Goal: Information Seeking & Learning: Learn about a topic

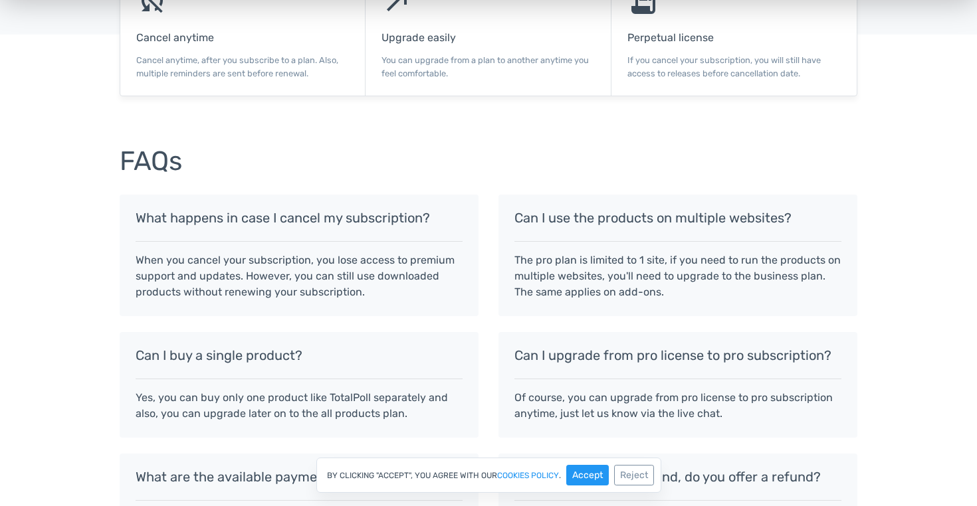
scroll to position [986, 0]
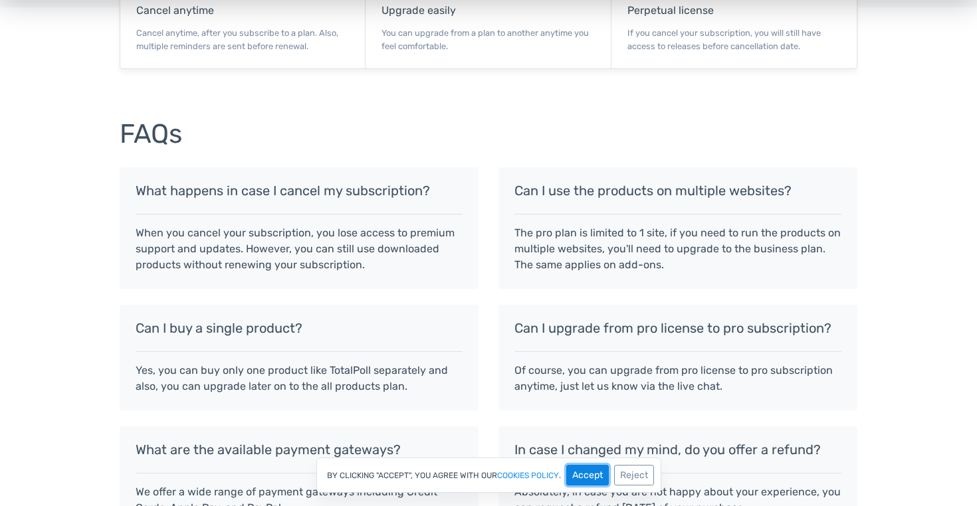
click at [581, 472] on button "Accept" at bounding box center [587, 475] width 43 height 21
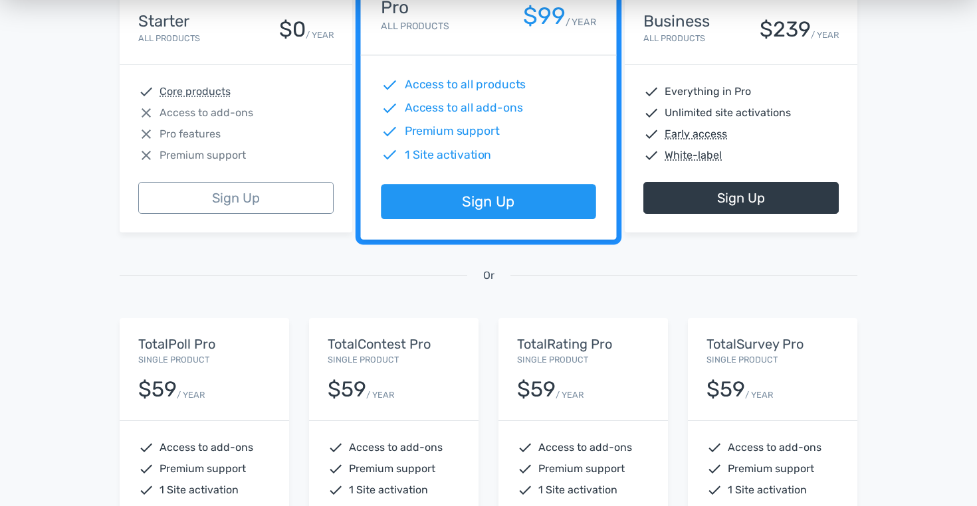
scroll to position [0, 0]
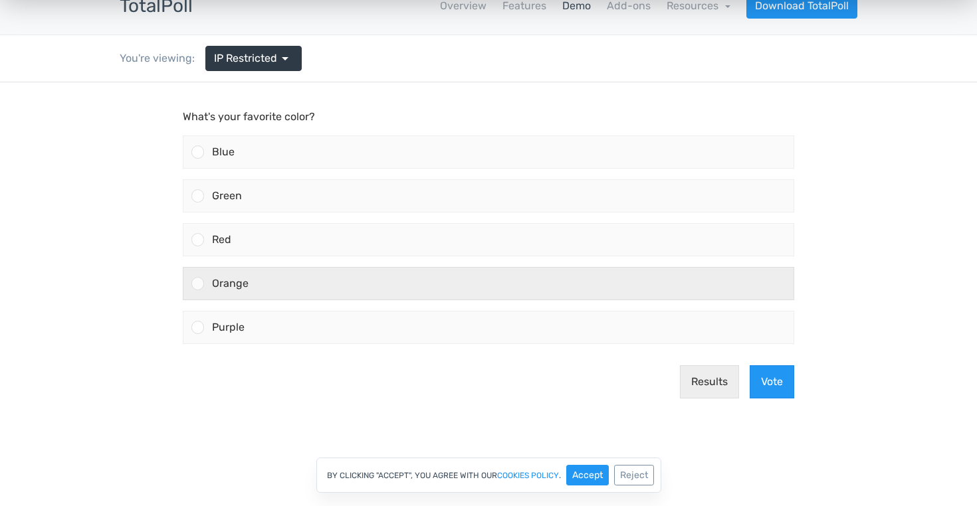
scroll to position [60, 0]
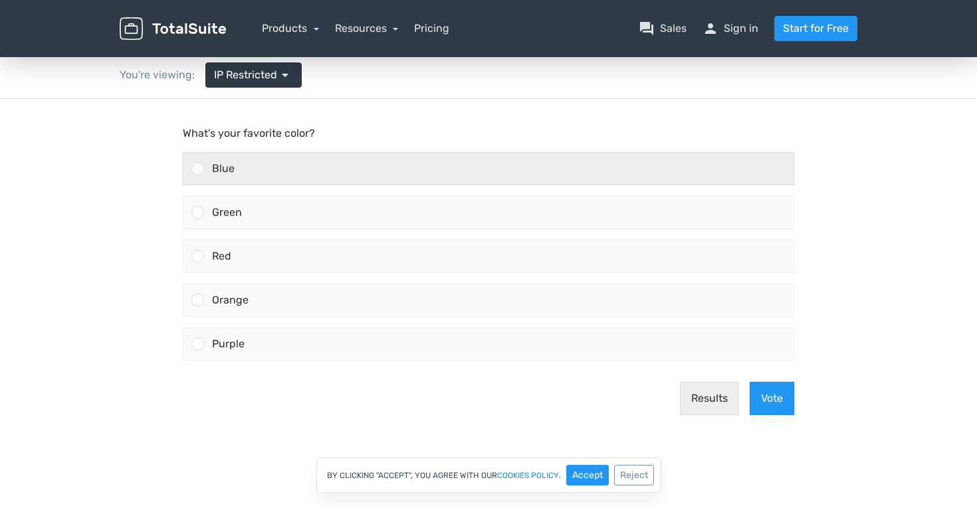
click at [221, 163] on span "Blue" at bounding box center [223, 168] width 23 height 13
click at [198, 169] on input "Blue" at bounding box center [198, 169] width 0 height 0
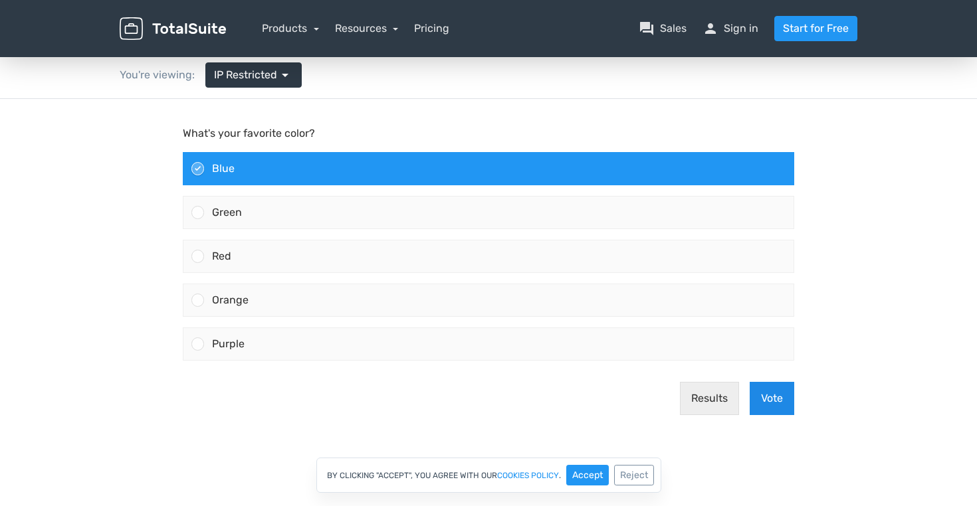
click at [774, 398] on button "Vote" at bounding box center [771, 398] width 45 height 33
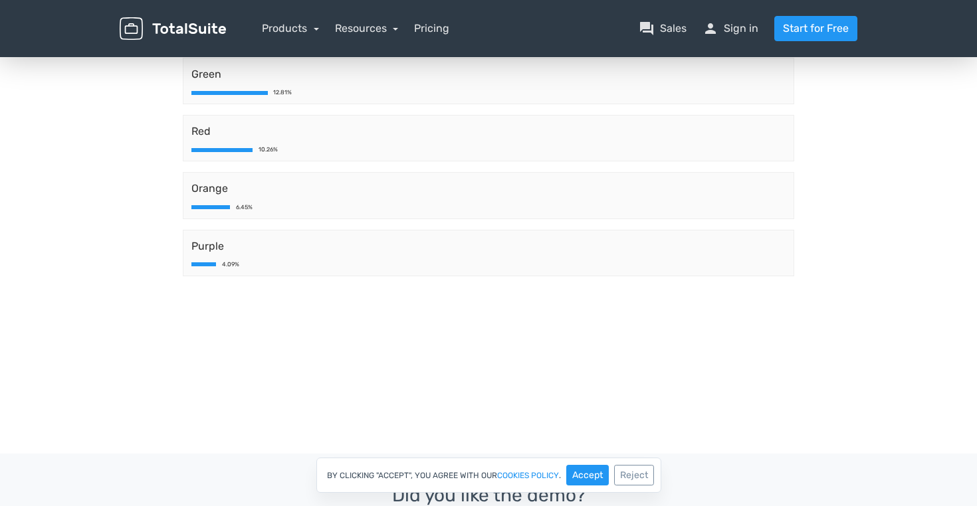
scroll to position [211, 0]
click at [591, 476] on button "Accept" at bounding box center [587, 475] width 43 height 21
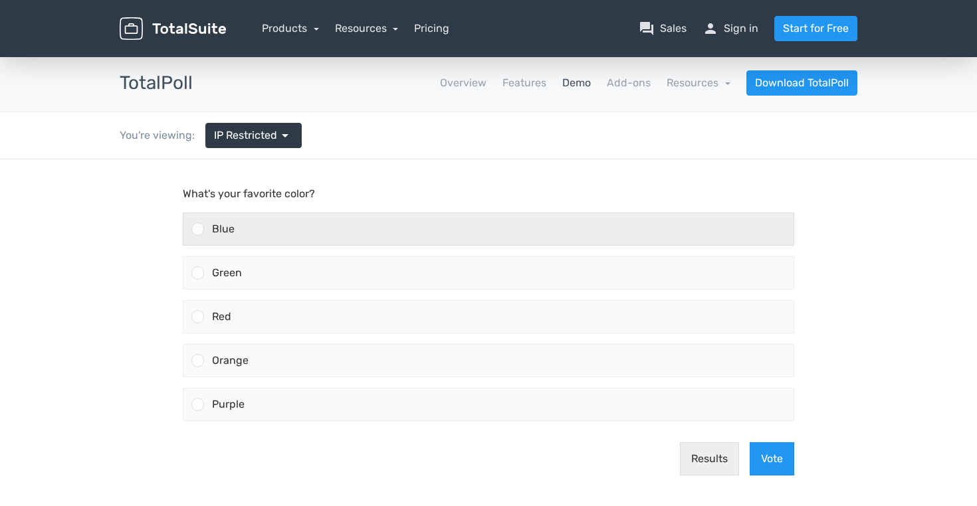
click at [223, 234] on span "Blue" at bounding box center [223, 229] width 23 height 13
click at [198, 229] on input "Blue" at bounding box center [198, 229] width 0 height 0
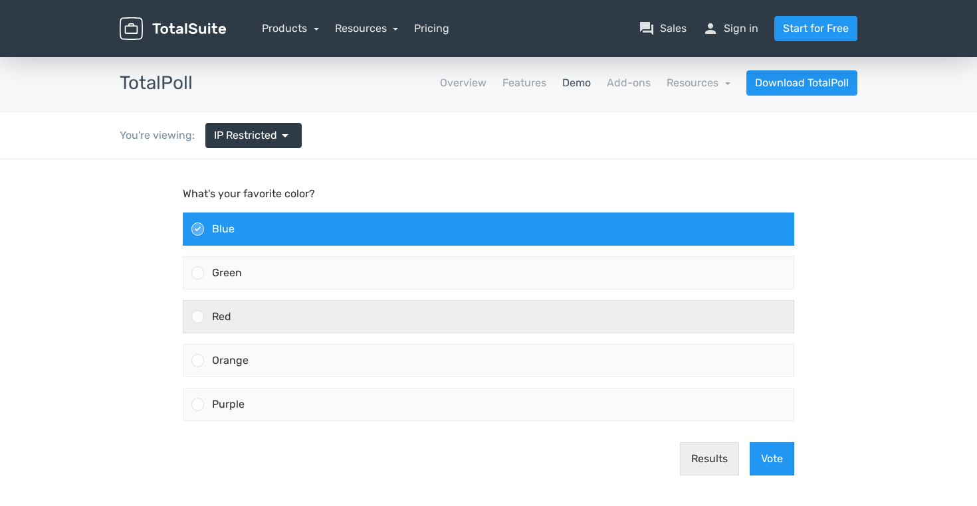
click at [546, 334] on label "Red" at bounding box center [488, 317] width 622 height 44
click at [198, 317] on input "Red" at bounding box center [198, 317] width 0 height 0
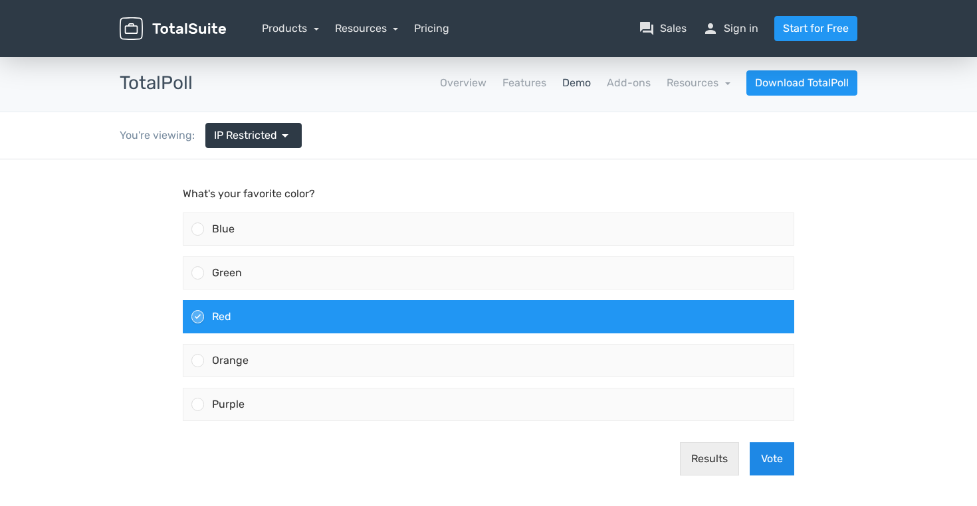
click at [773, 463] on button "Vote" at bounding box center [771, 458] width 45 height 33
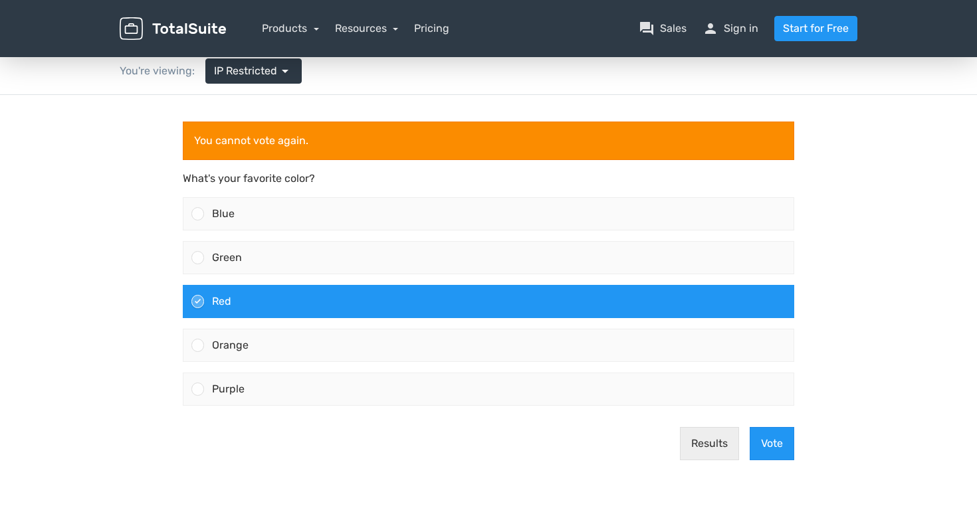
scroll to position [82, 0]
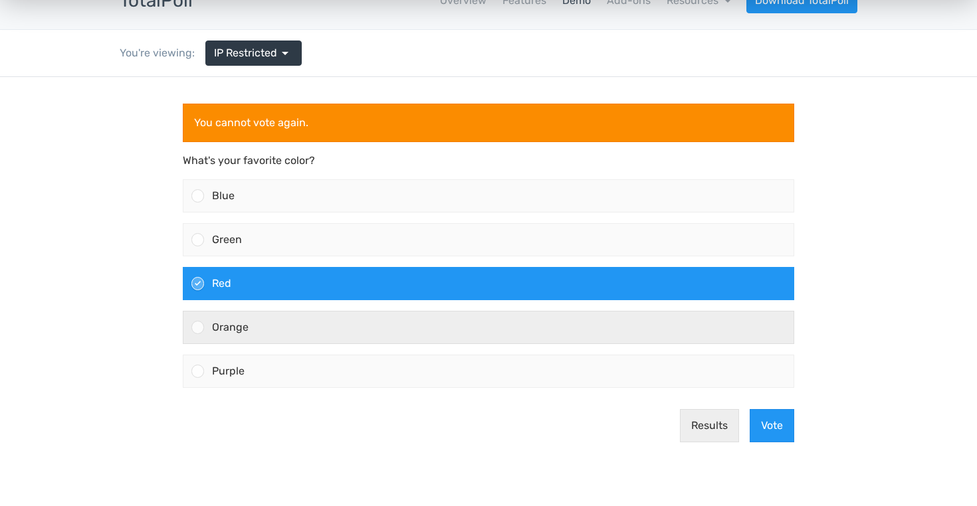
click at [226, 326] on span "Orange" at bounding box center [230, 327] width 37 height 13
click at [198, 328] on input "Orange" at bounding box center [198, 328] width 0 height 0
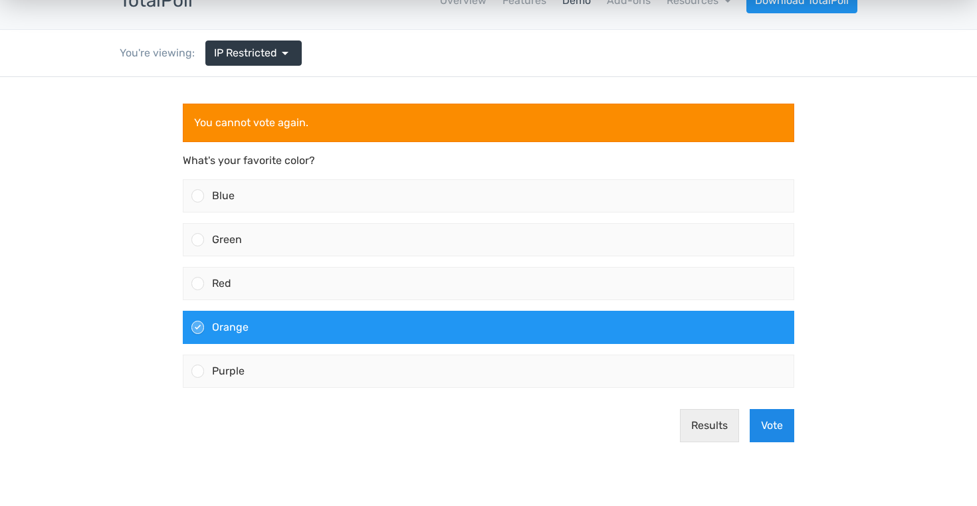
click at [775, 428] on button "Vote" at bounding box center [771, 425] width 45 height 33
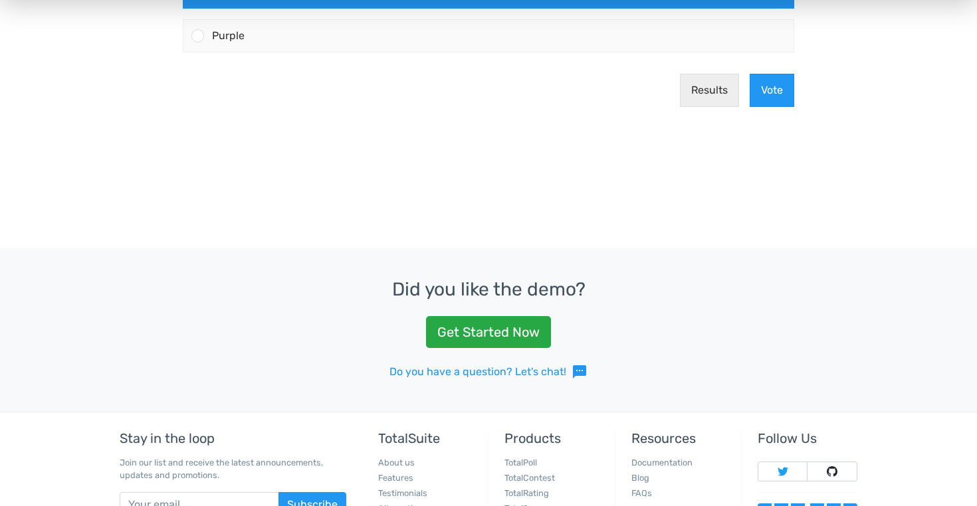
scroll to position [454, 0]
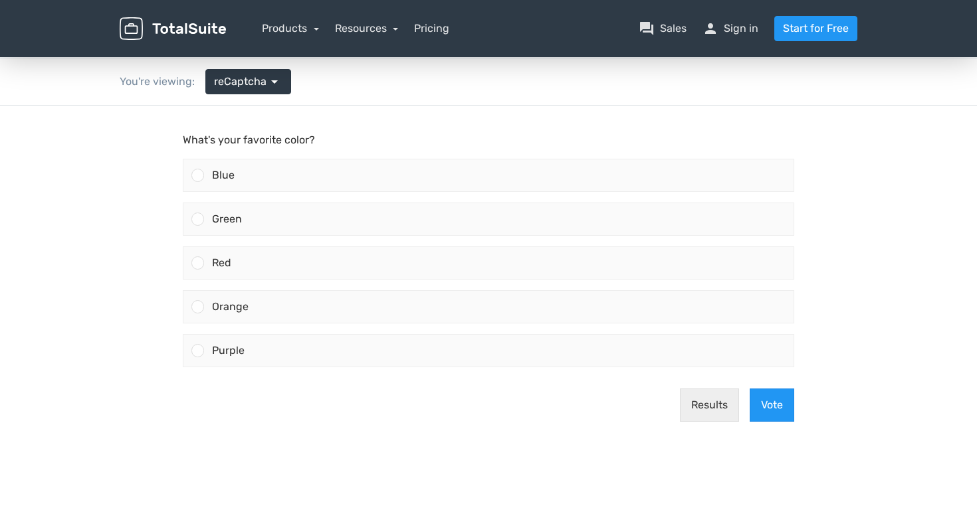
scroll to position [70, 0]
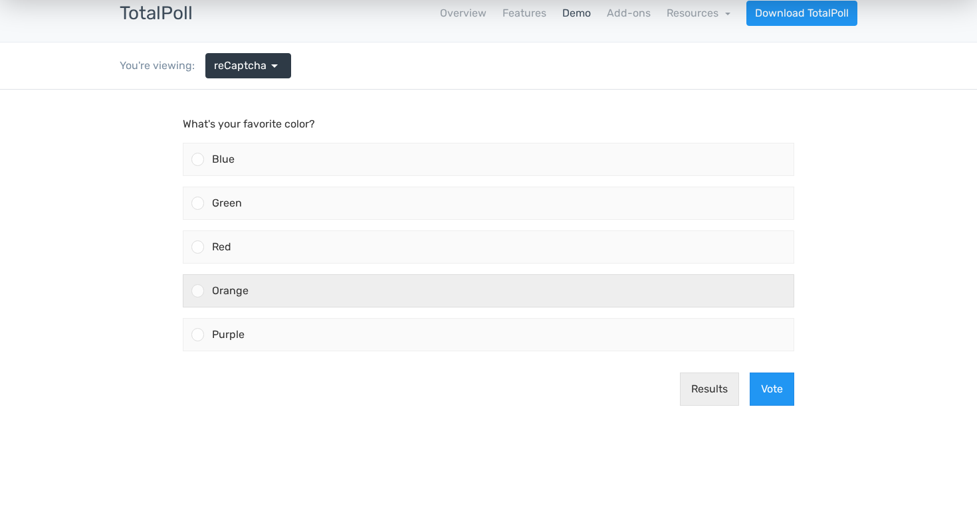
click at [240, 306] on div "Orange" at bounding box center [498, 291] width 589 height 32
click at [198, 291] on input "Orange" at bounding box center [198, 291] width 0 height 0
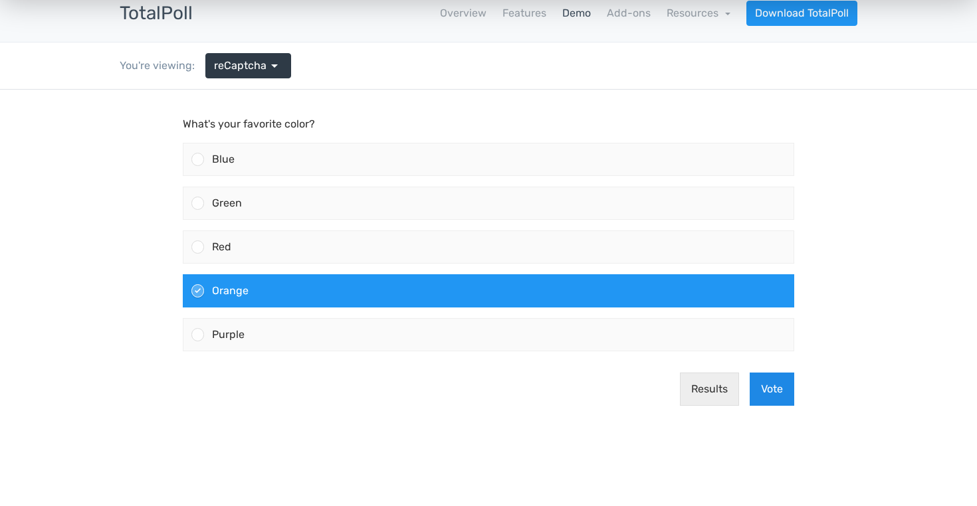
click at [767, 385] on button "Vote" at bounding box center [771, 389] width 45 height 33
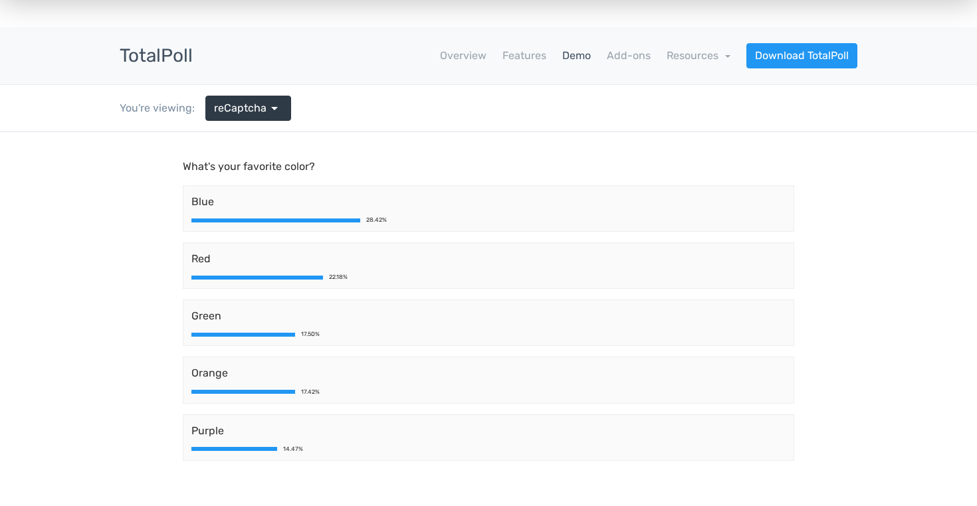
scroll to position [0, 0]
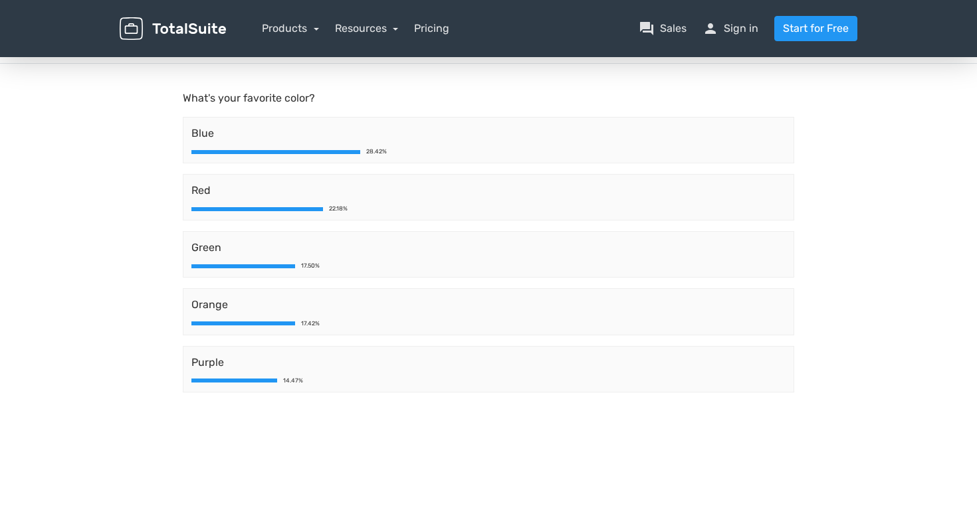
scroll to position [88, 0]
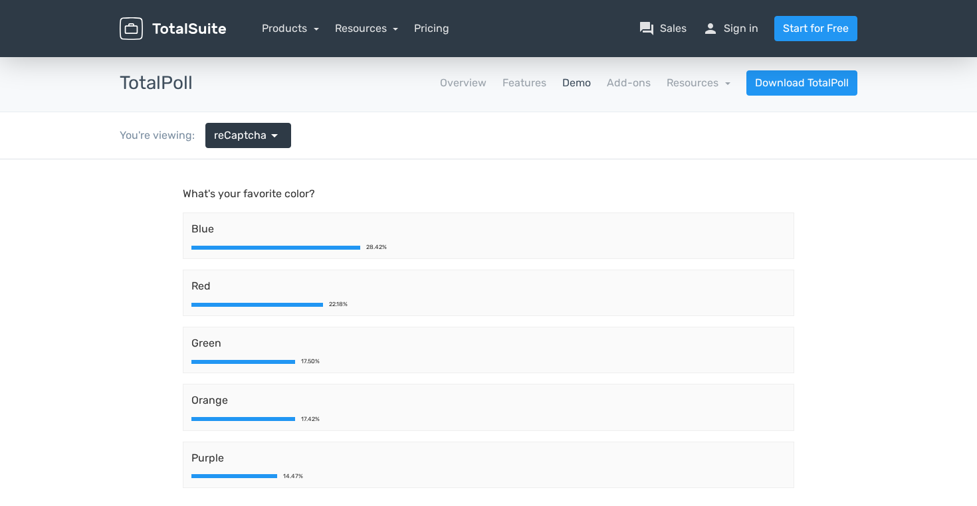
click at [623, 71] on nav "Overview Features Demo Add-ons Resources school Documentation article Changelog…" at bounding box center [535, 82] width 664 height 25
click at [635, 88] on link "Add-ons" at bounding box center [629, 83] width 44 height 16
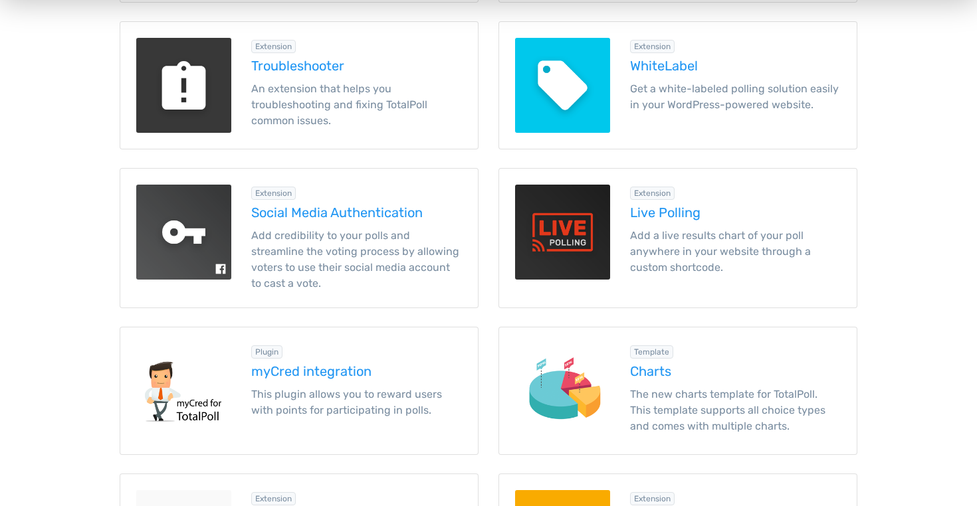
scroll to position [1163, 0]
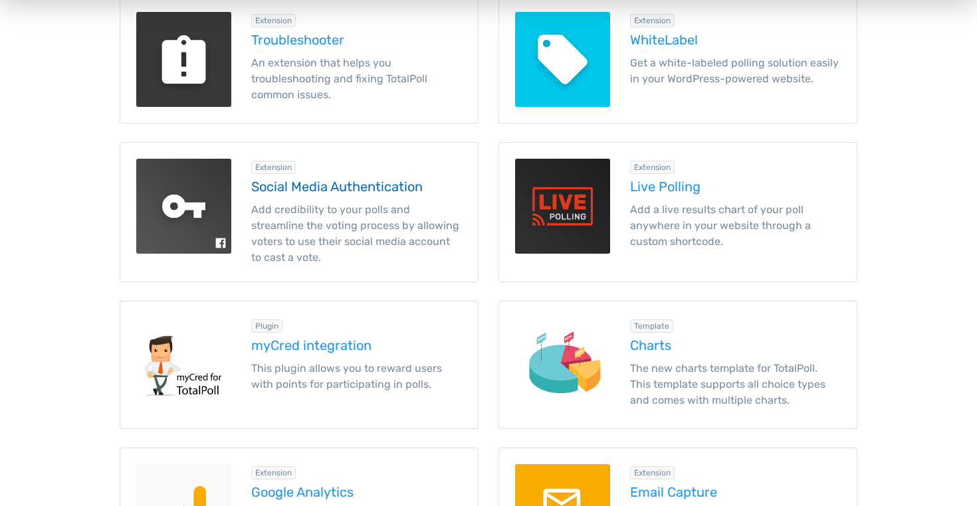
click at [296, 179] on h5 "Social Media Authentication" at bounding box center [356, 186] width 211 height 15
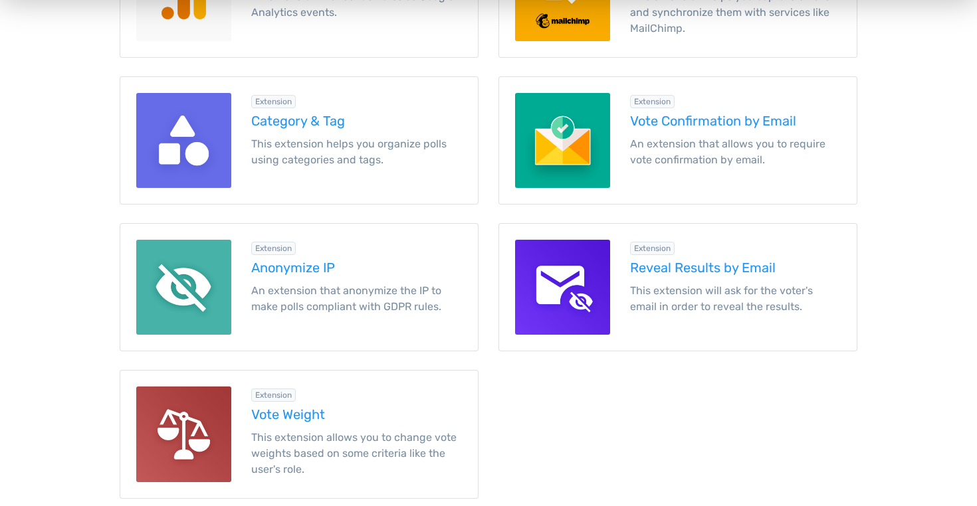
scroll to position [1682, 0]
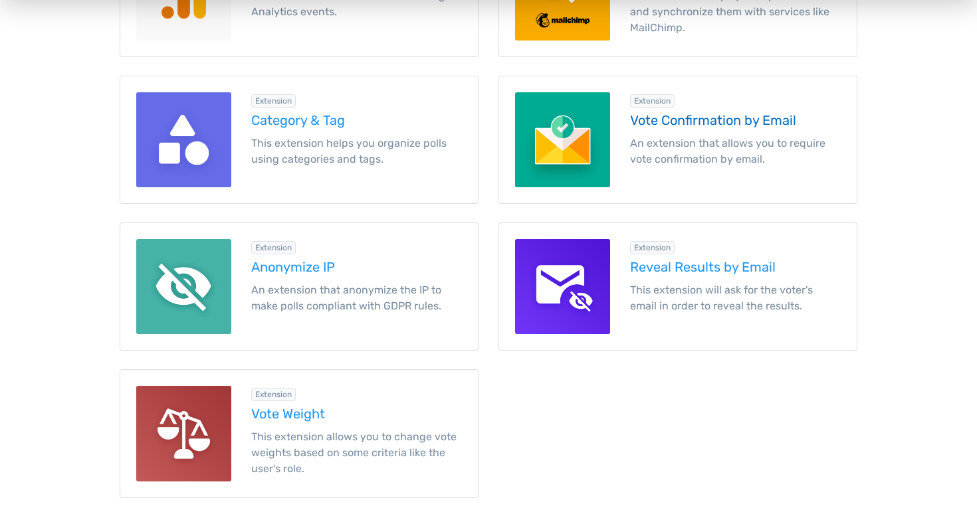
click at [673, 118] on h5 "Vote Confirmation by Email" at bounding box center [735, 120] width 211 height 15
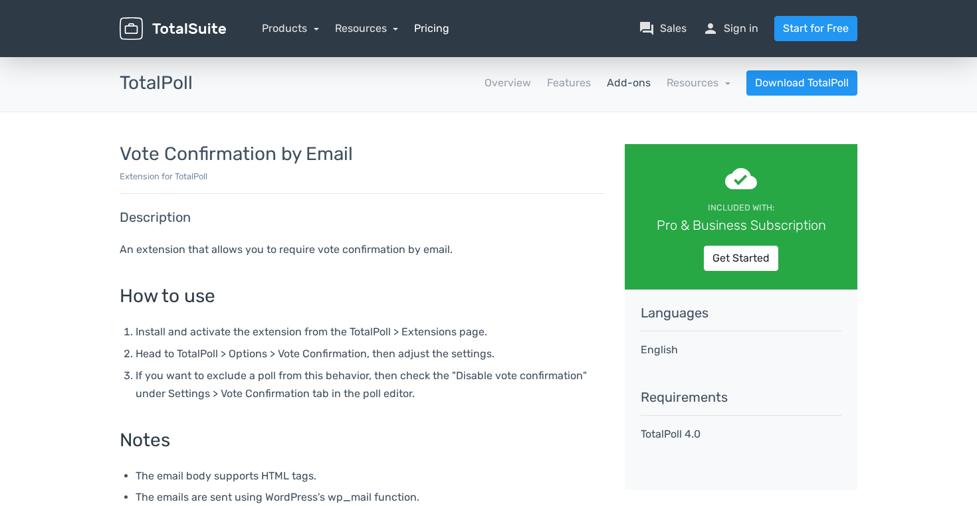
click at [437, 25] on link "Pricing" at bounding box center [431, 29] width 35 height 16
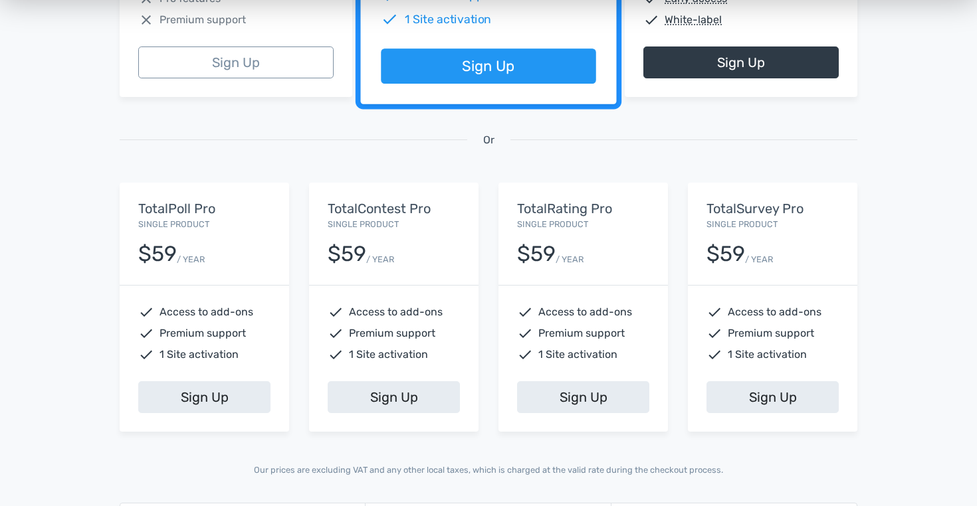
scroll to position [431, 0]
